Goal: Information Seeking & Learning: Learn about a topic

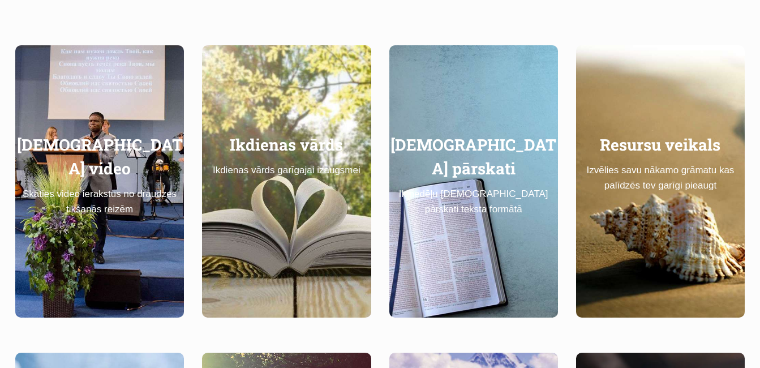
scroll to position [509, 0]
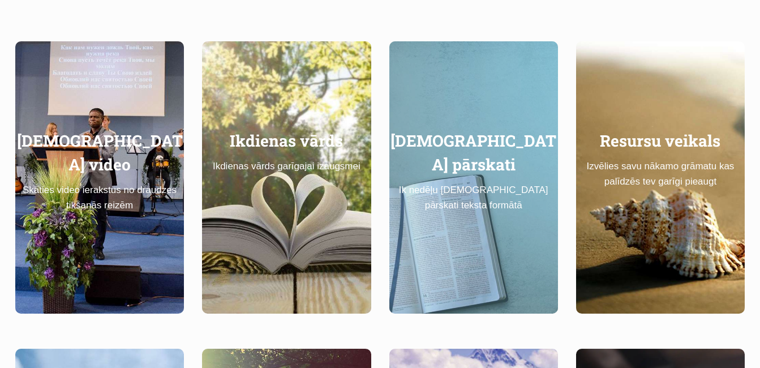
click at [507, 221] on link "Dievkalpojumu pārskati Ik nedēļu Dievkalpojumu pārskati teksta formātā" at bounding box center [473, 177] width 169 height 272
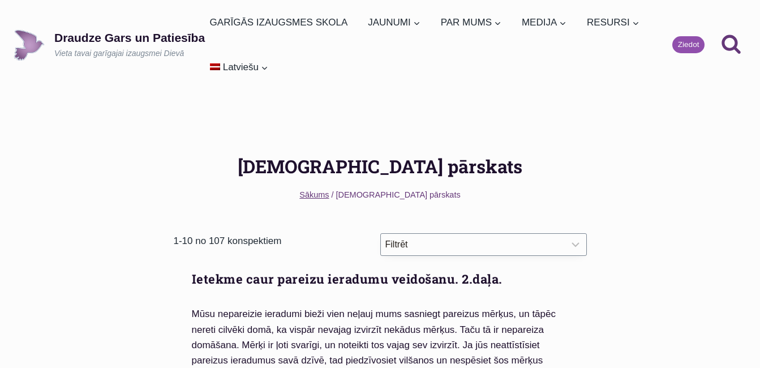
click at [572, 242] on select "Filtrēt Sort by newest Sort by oldest Sort by title (Z-A) Sort by title (A-Z)" at bounding box center [483, 244] width 207 height 23
select select "post_date|asc"
click at [380, 233] on select "Filtrēt Sort by newest Sort by oldest Sort by title (Z-A) Sort by title (A-Z)" at bounding box center [483, 244] width 207 height 23
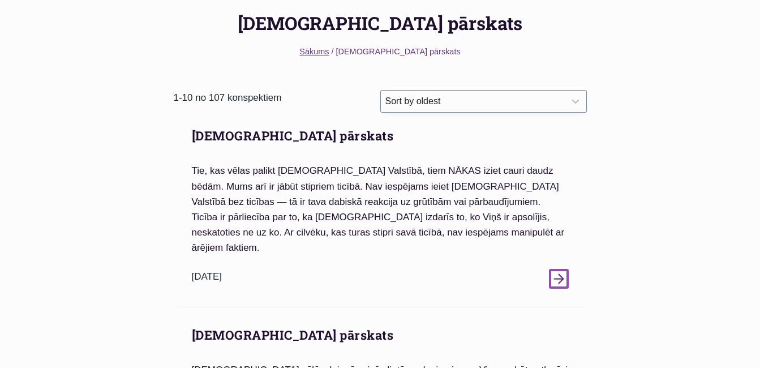
scroll to position [170, 0]
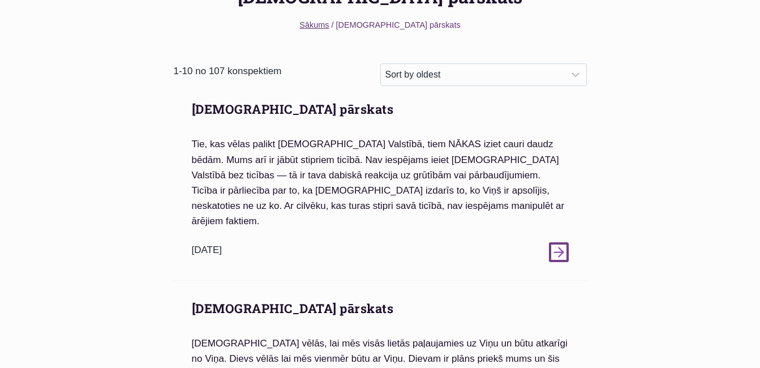
click at [560, 245] on icon at bounding box center [558, 252] width 15 height 15
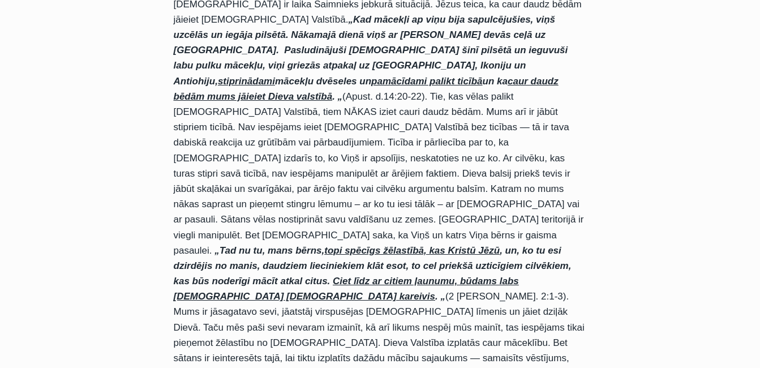
scroll to position [396, 0]
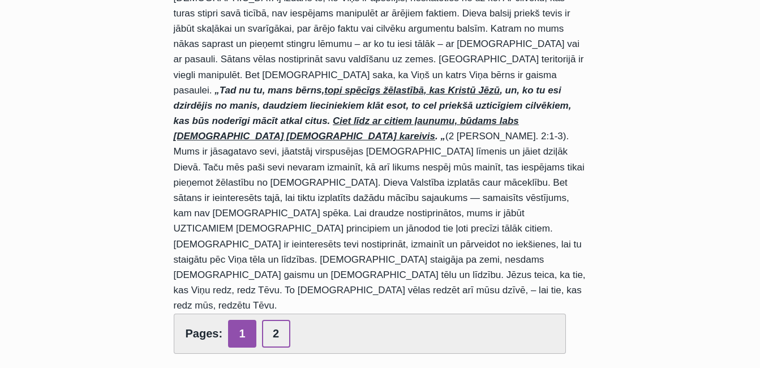
click at [282, 320] on link "2" at bounding box center [276, 334] width 28 height 28
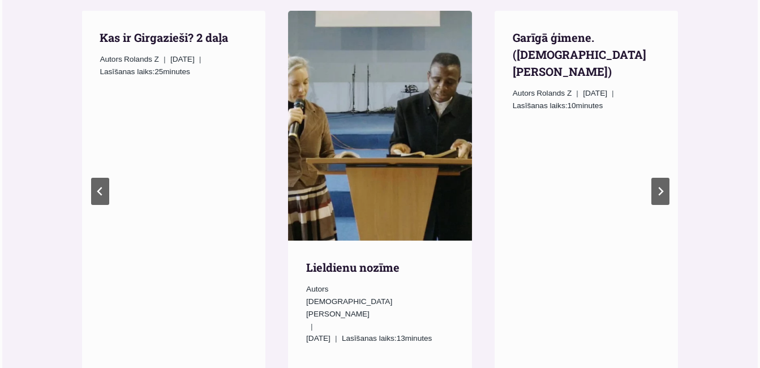
scroll to position [1006, 0]
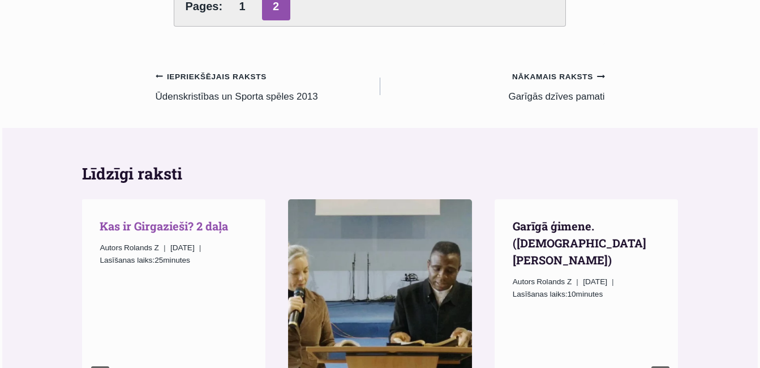
click at [144, 218] on link "Kas ir Girgazieši? 2 daļa" at bounding box center [164, 225] width 128 height 15
click at [175, 218] on link "Kas ir Girgazieši? 2 daļa" at bounding box center [164, 225] width 128 height 15
